Goal: Information Seeking & Learning: Learn about a topic

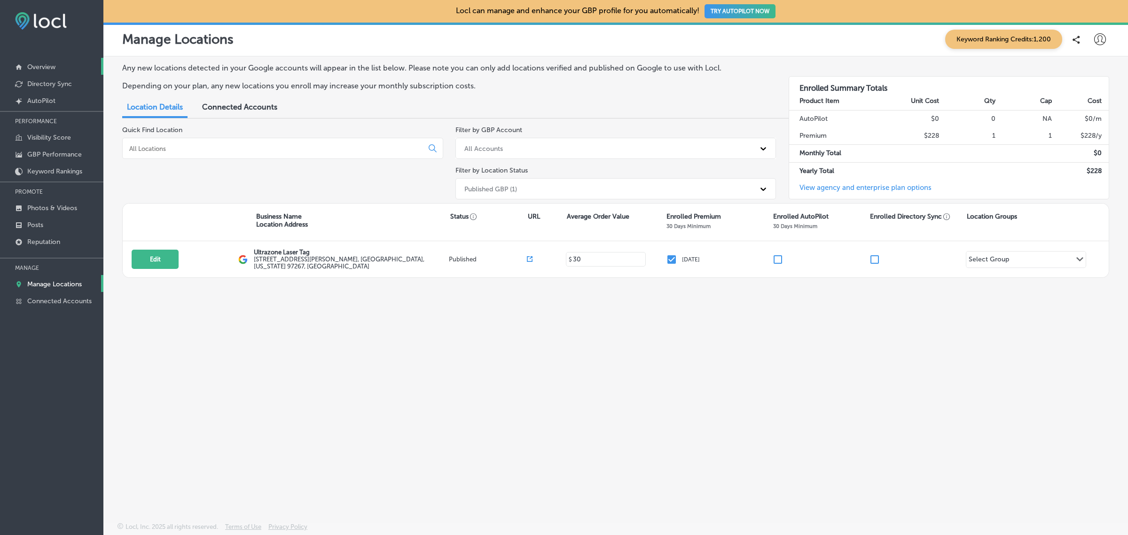
click at [55, 67] on p "Overview" at bounding box center [41, 67] width 28 height 8
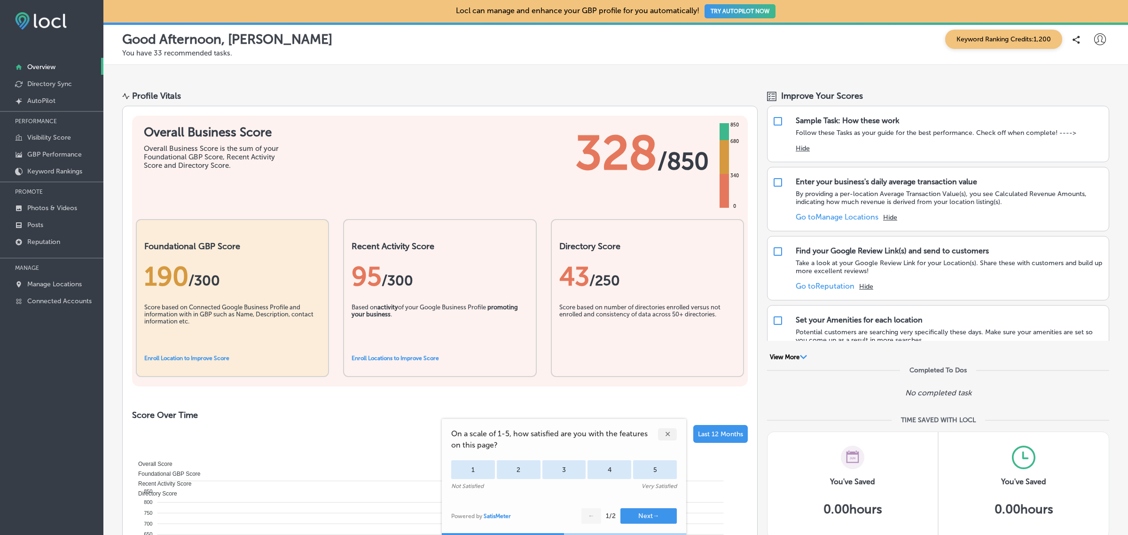
scroll to position [292, 0]
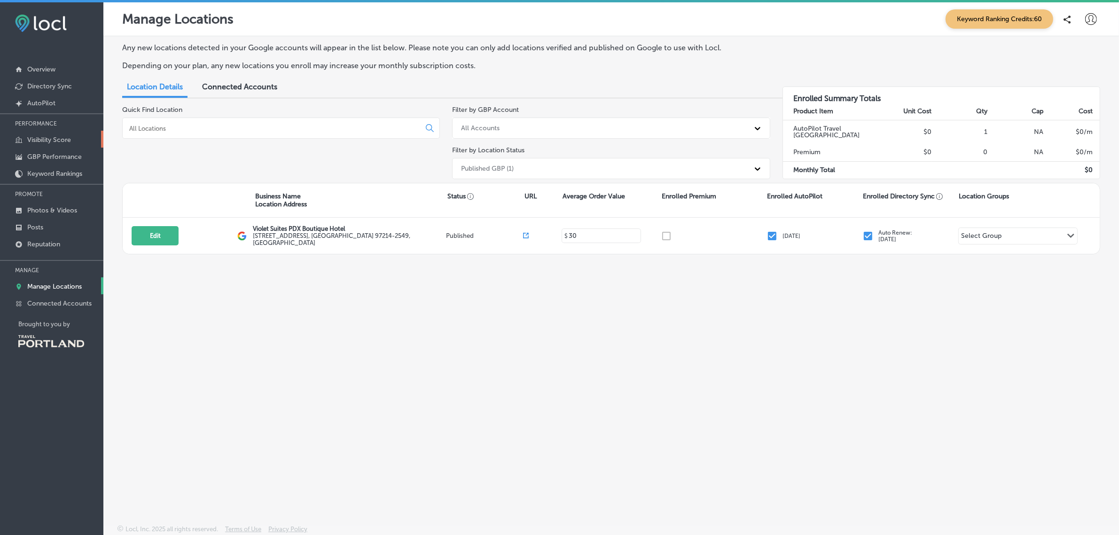
click at [68, 144] on p "Visibility Score" at bounding box center [49, 140] width 44 height 8
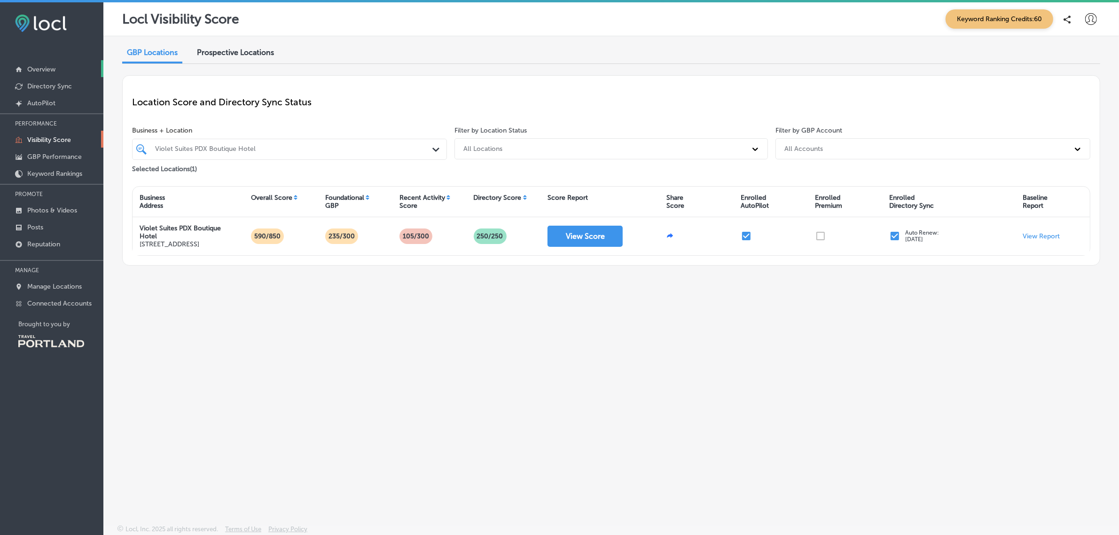
click at [59, 69] on link "Overview" at bounding box center [51, 68] width 103 height 17
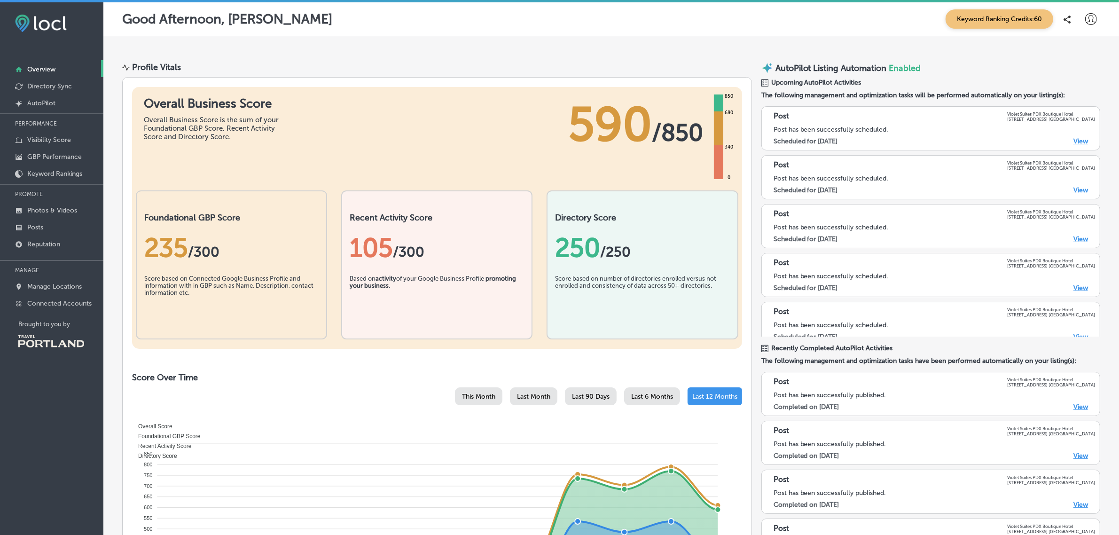
scroll to position [230, 0]
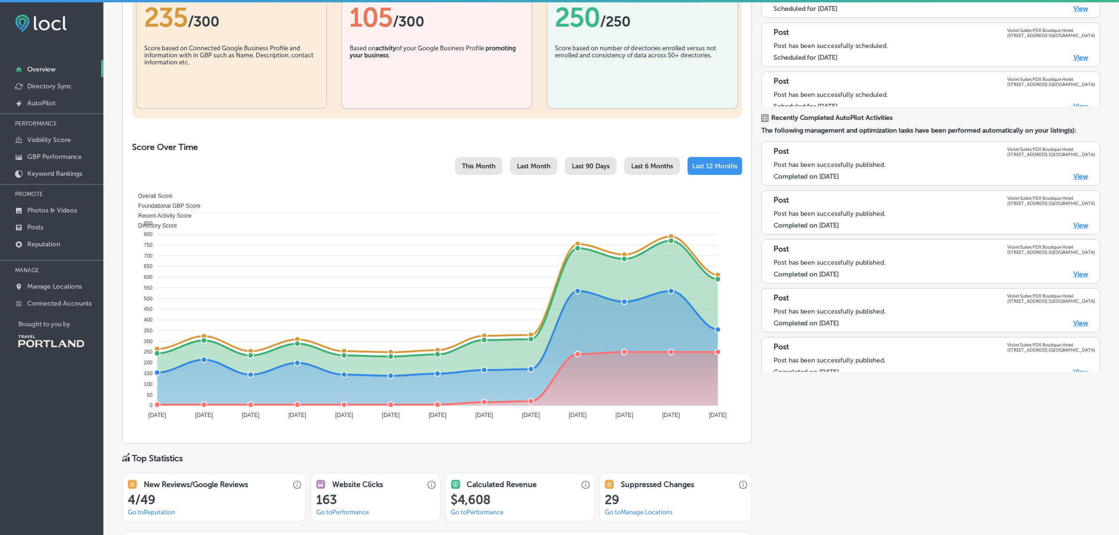
click at [651, 170] on span "Last 6 Months" at bounding box center [652, 166] width 42 height 8
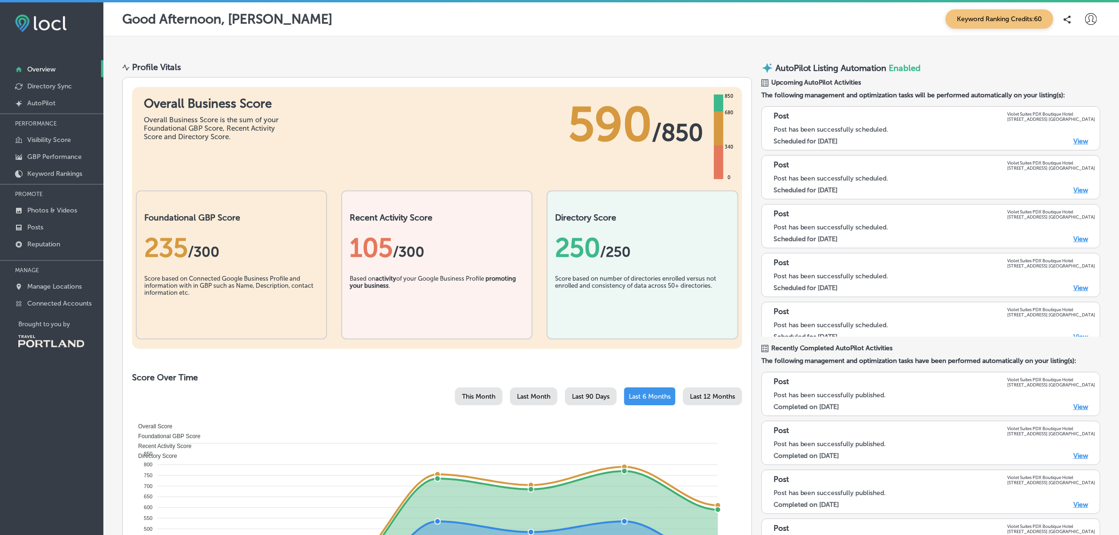
scroll to position [0, 0]
click at [48, 141] on p "Visibility Score" at bounding box center [49, 140] width 44 height 8
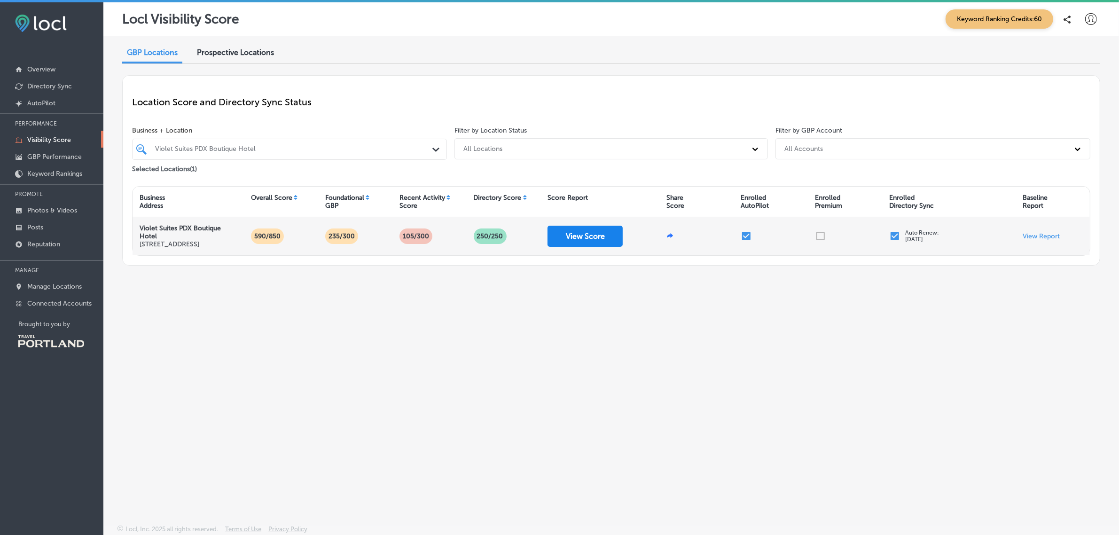
click at [577, 241] on button "View Score" at bounding box center [585, 236] width 75 height 21
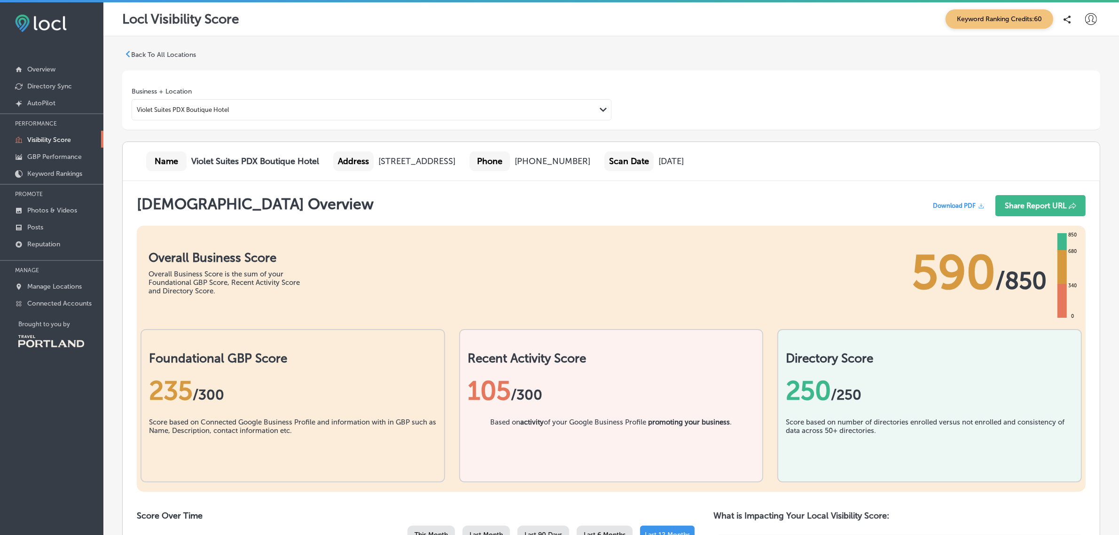
click at [191, 55] on p "Back To All Locations" at bounding box center [163, 55] width 65 height 8
